Goal: Information Seeking & Learning: Learn about a topic

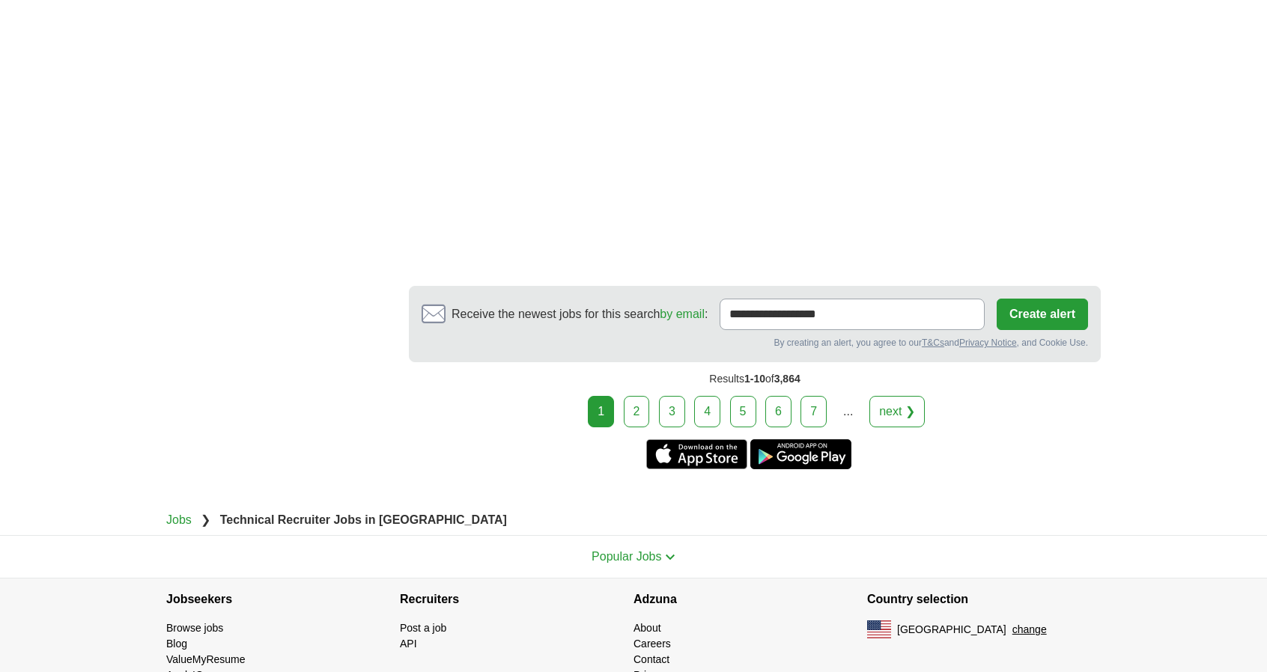
scroll to position [2654, 0]
click at [897, 394] on link "next ❯" at bounding box center [896, 409] width 55 height 31
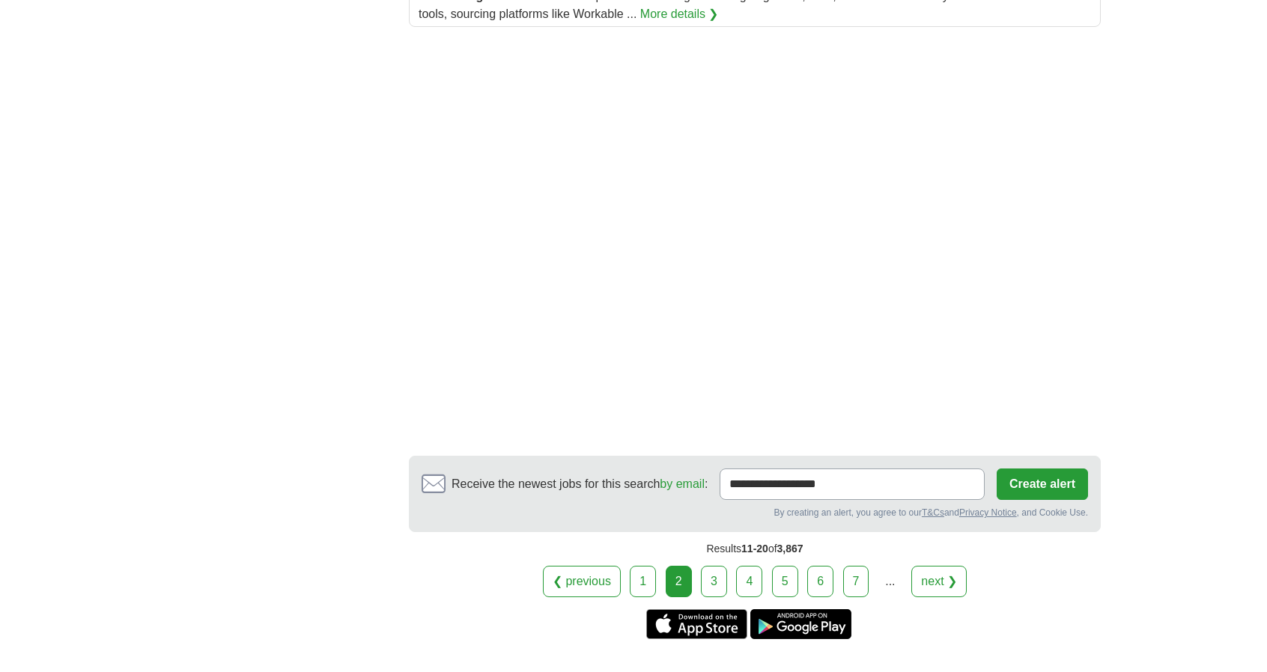
scroll to position [2126, 0]
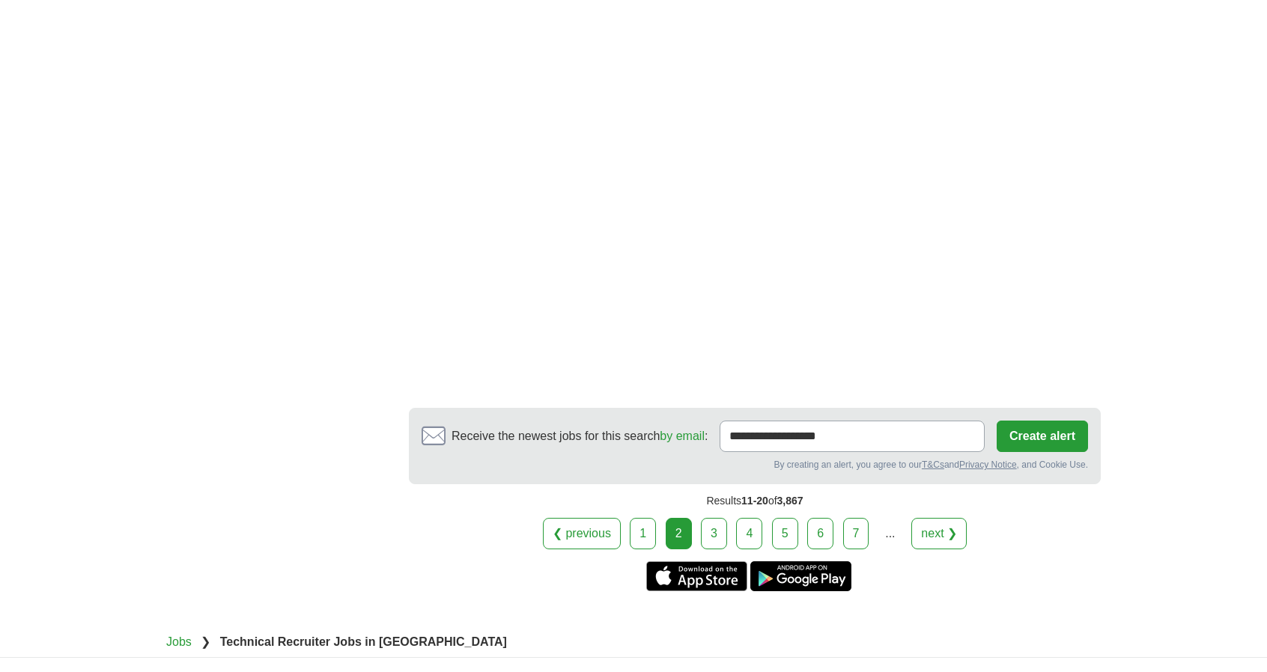
click at [714, 518] on link "3" at bounding box center [714, 533] width 26 height 31
